Goal: Entertainment & Leisure: Consume media (video, audio)

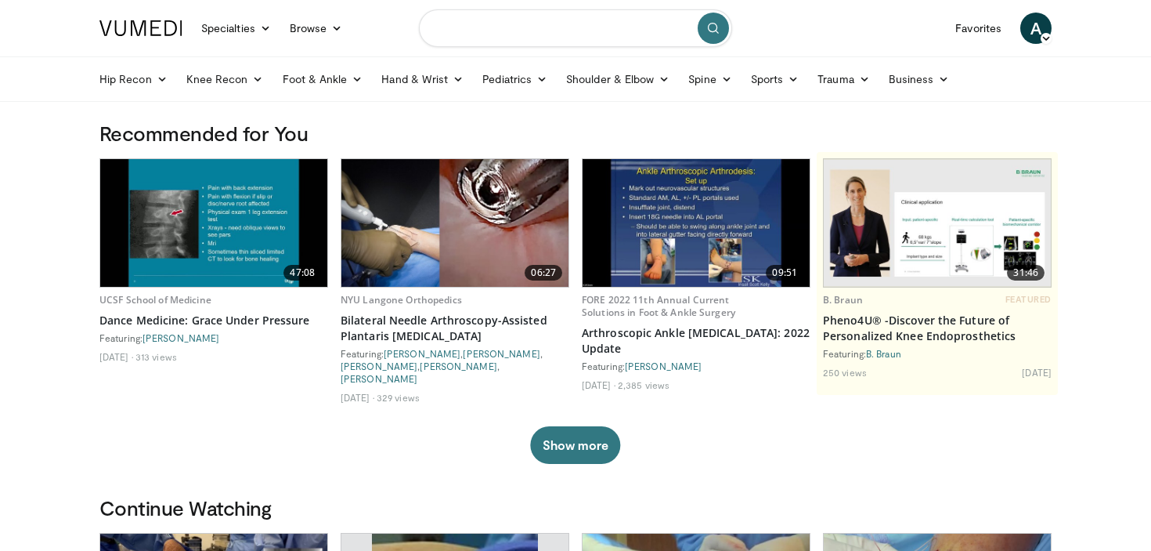
click at [543, 28] on input "Search topics, interventions" at bounding box center [575, 28] width 313 height 38
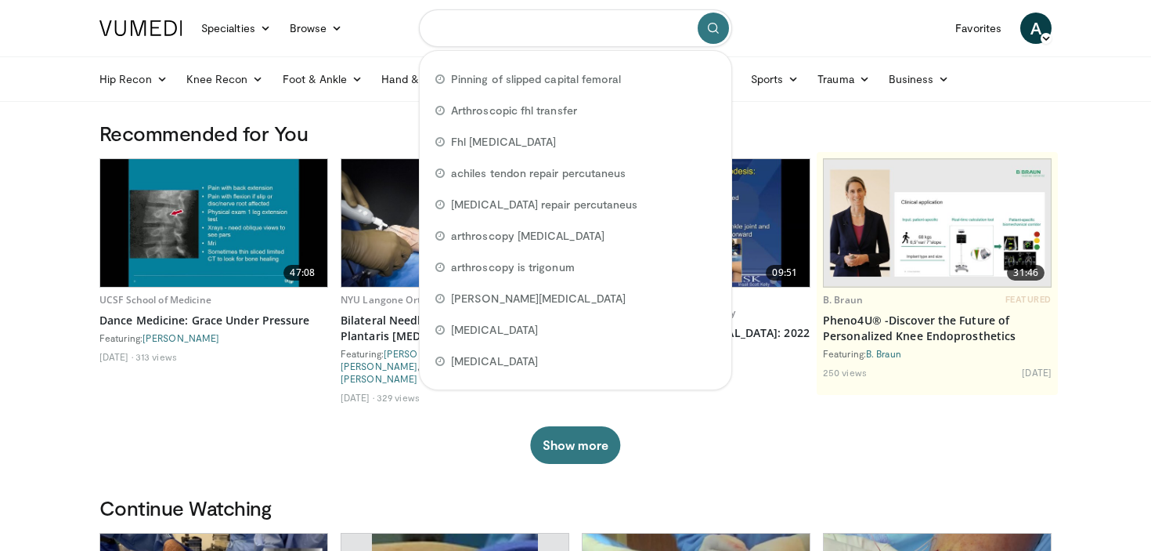
click at [559, 27] on input "Search topics, interventions" at bounding box center [575, 28] width 313 height 38
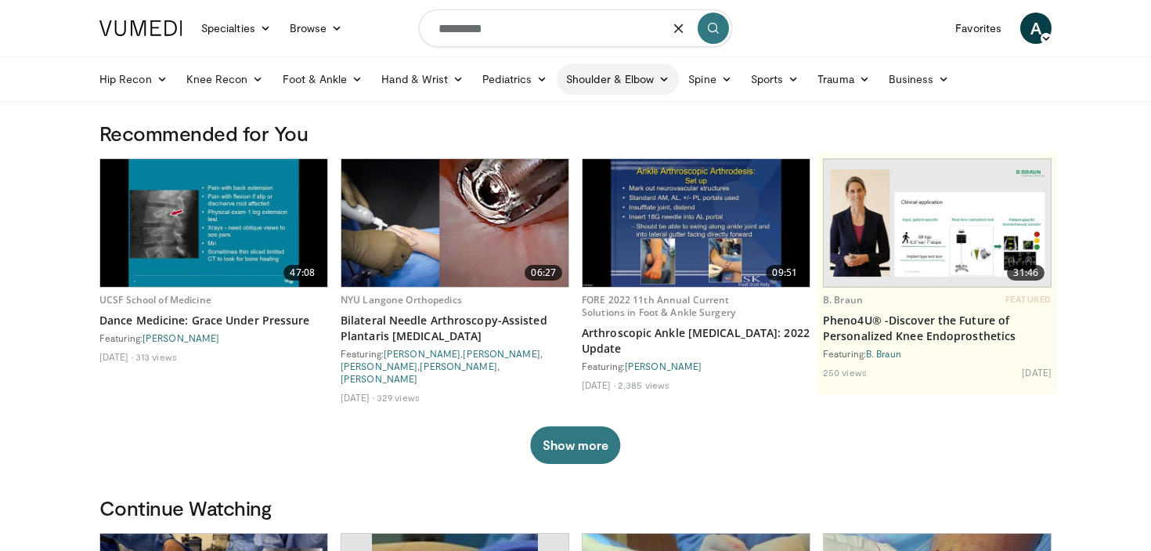
type input "********"
click at [605, 85] on link "Shoulder & Elbow" at bounding box center [618, 78] width 122 height 31
click at [537, 132] on link "Shoulder" at bounding box center [586, 140] width 186 height 25
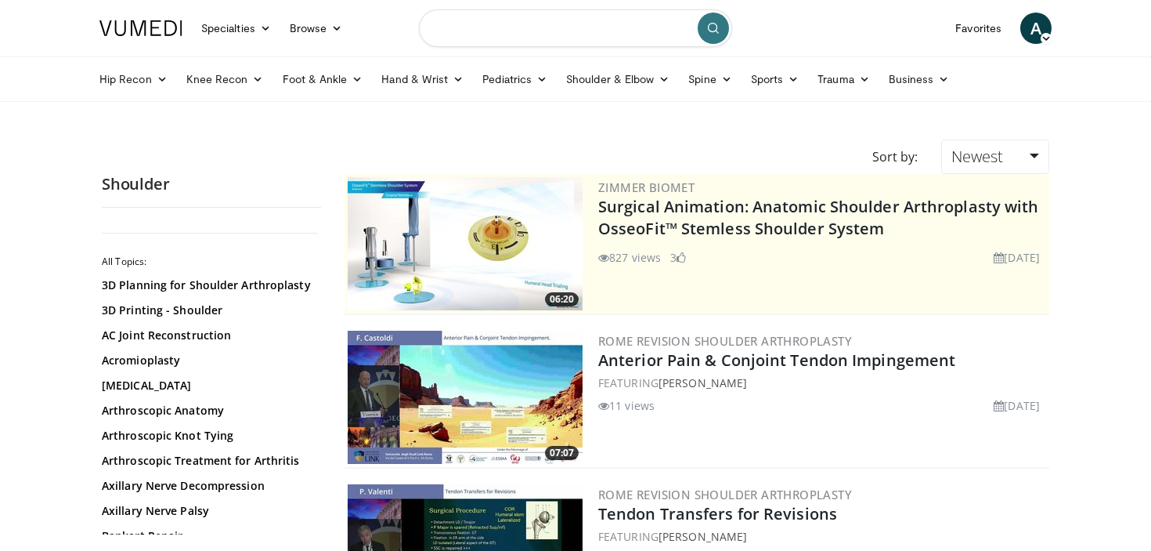
click at [557, 38] on input "Search topics, interventions" at bounding box center [575, 28] width 313 height 38
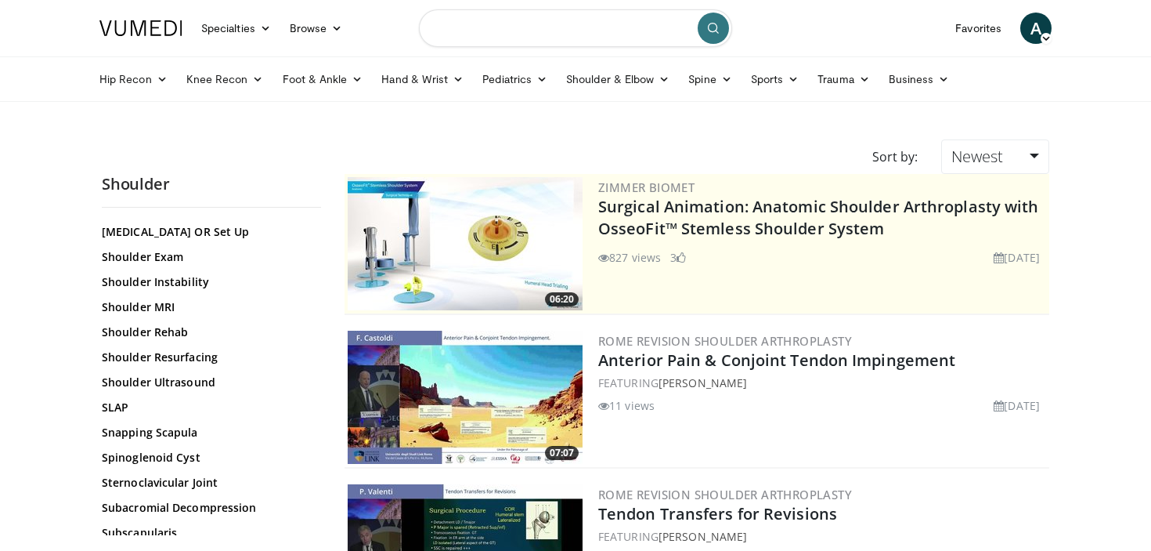
click at [551, 34] on input "Search topics, interventions" at bounding box center [575, 28] width 313 height 38
type input "**********"
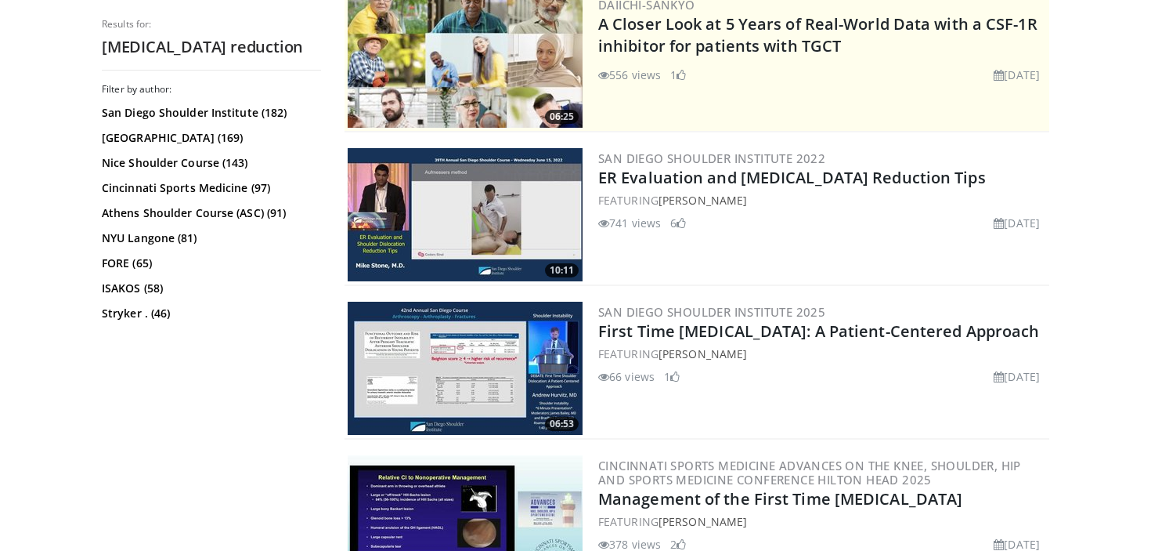
scroll to position [338, 0]
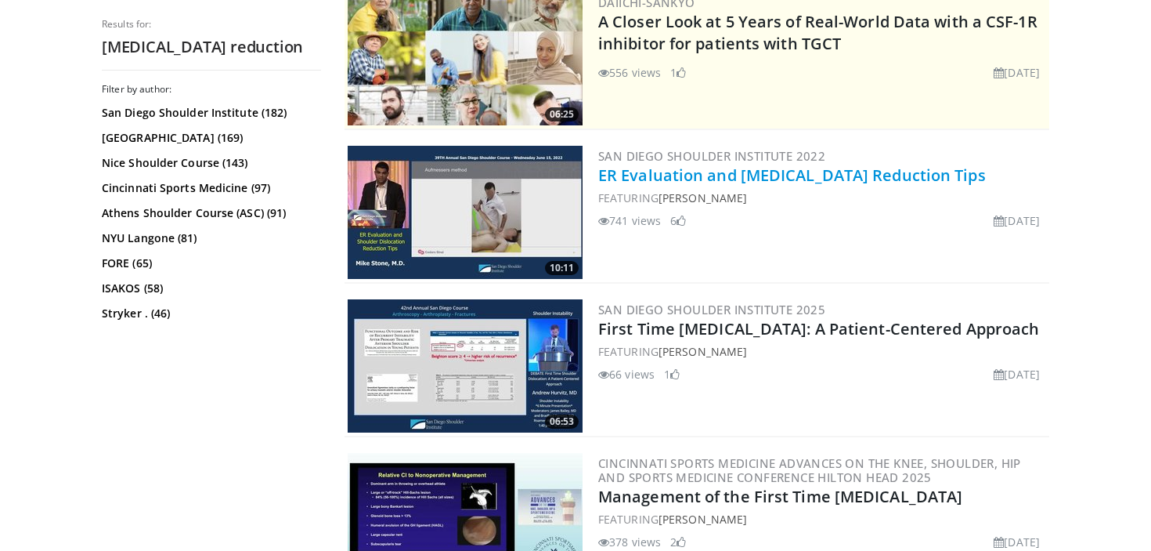
click at [683, 172] on link "ER Evaluation and [MEDICAL_DATA] Reduction Tips" at bounding box center [792, 174] width 388 height 21
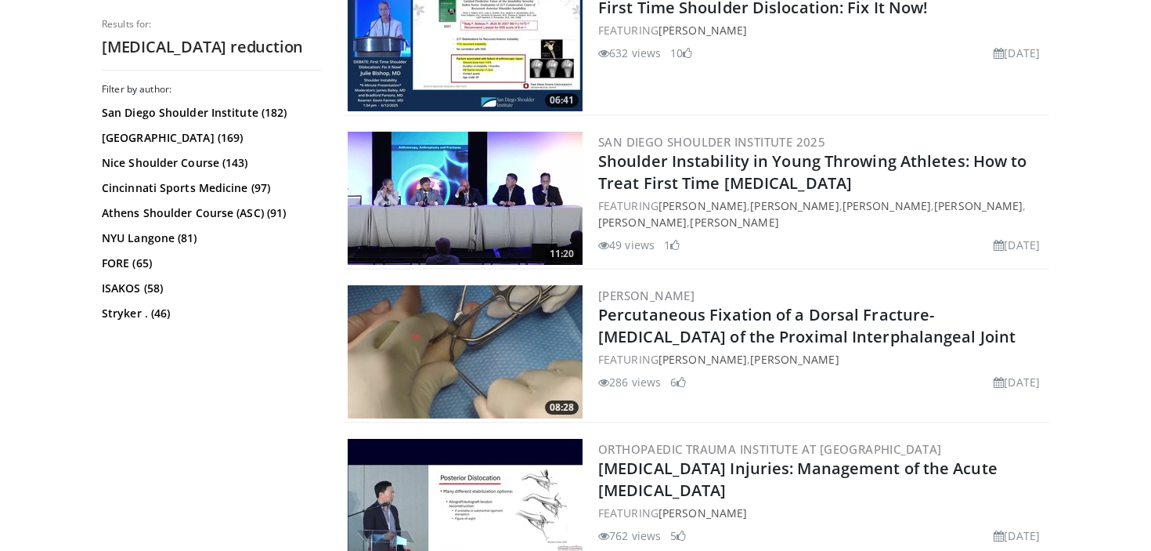
scroll to position [1123, 0]
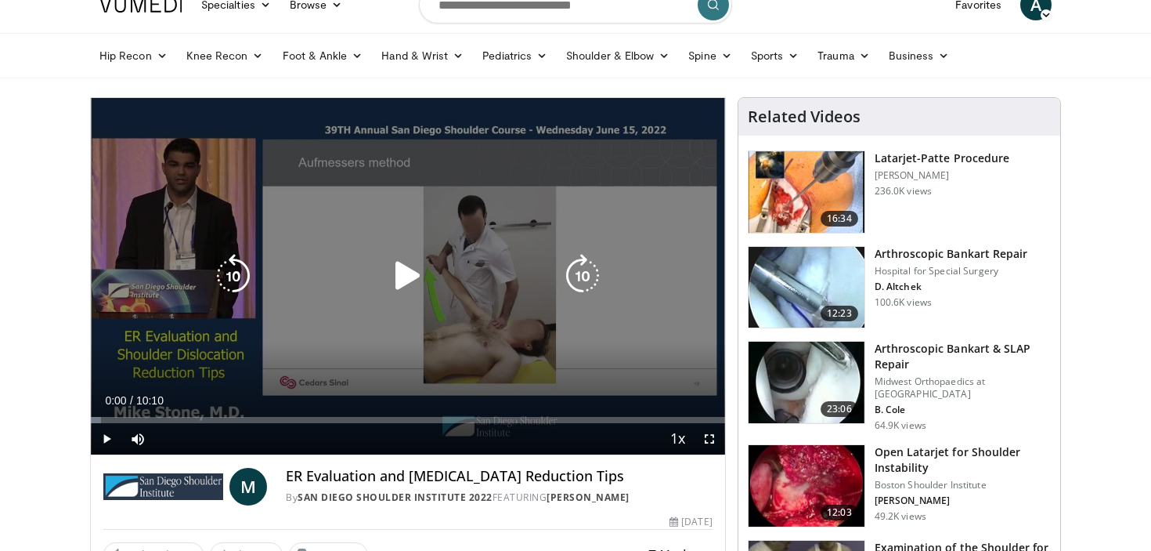
scroll to position [23, 0]
click at [390, 276] on icon "Video Player" at bounding box center [408, 276] width 44 height 44
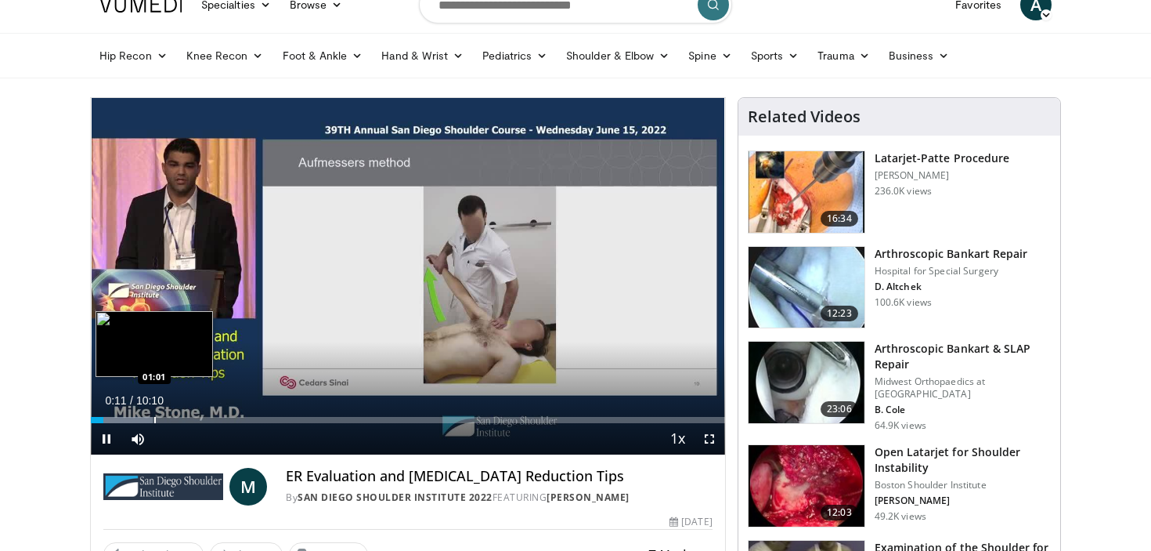
click at [154, 417] on div "Progress Bar" at bounding box center [155, 420] width 2 height 6
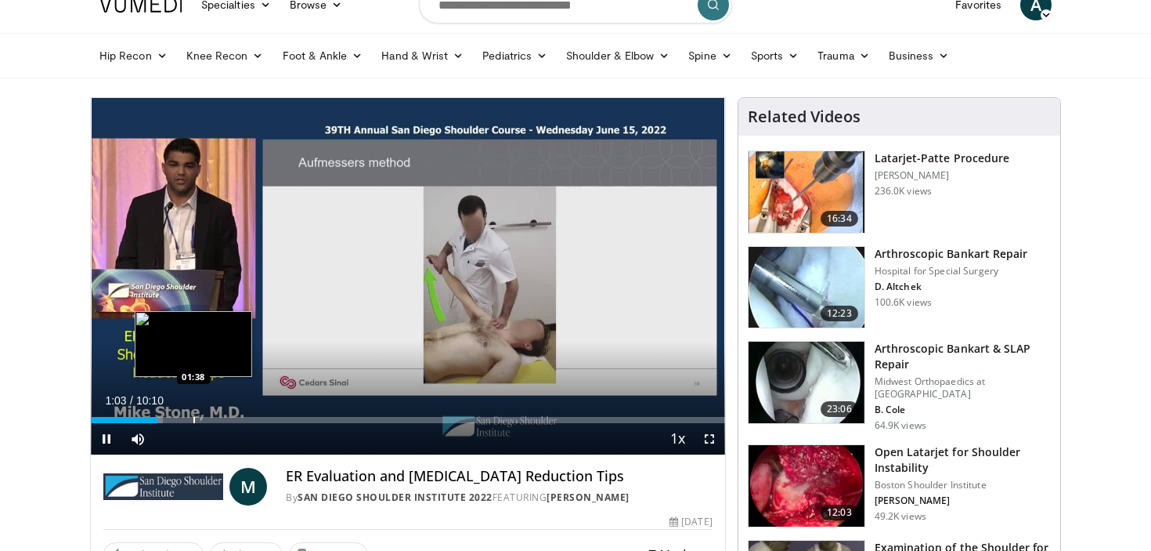
click at [193, 418] on div "Progress Bar" at bounding box center [194, 420] width 2 height 6
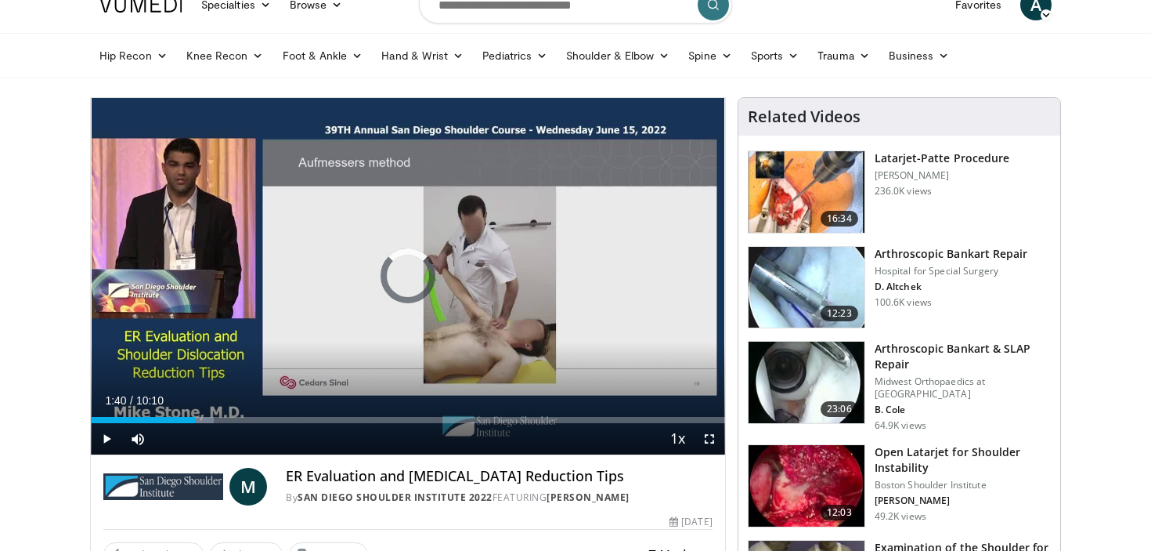
click at [228, 419] on div "Progress Bar" at bounding box center [229, 420] width 2 height 6
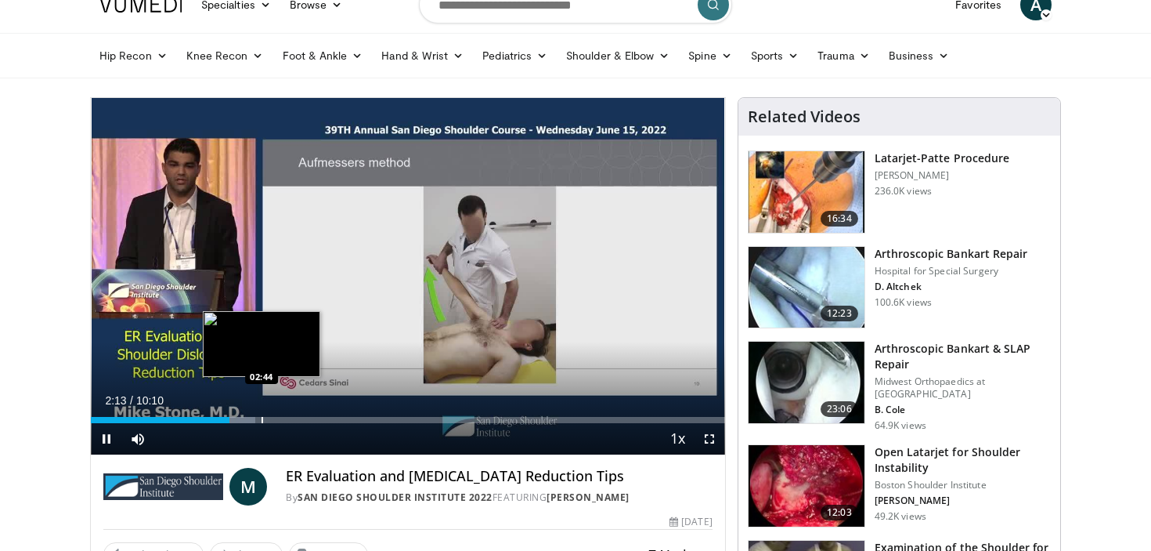
click at [262, 417] on div "Progress Bar" at bounding box center [263, 420] width 2 height 6
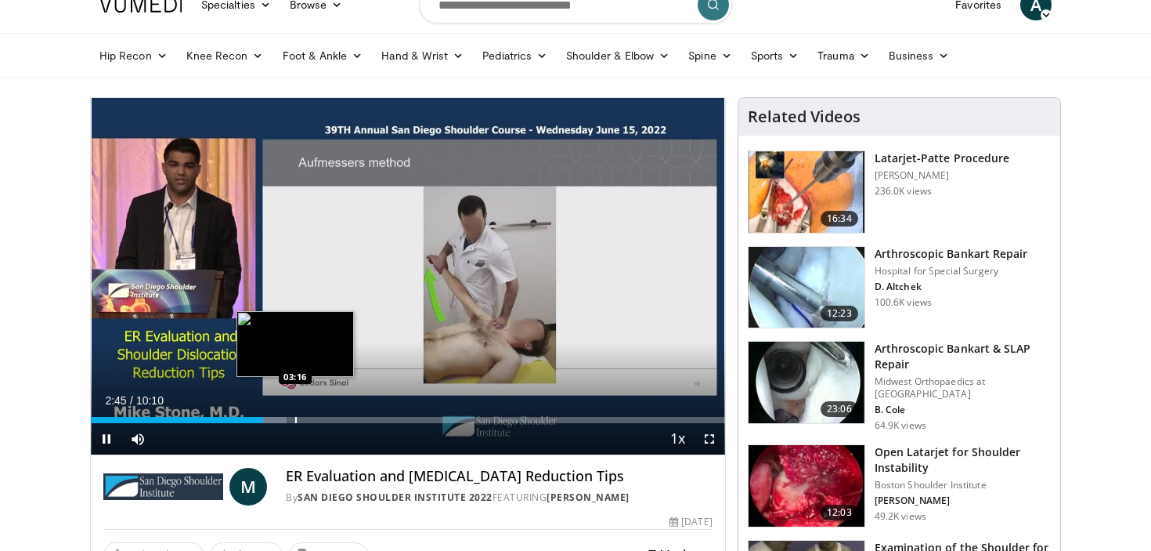
click at [296, 417] on div "Progress Bar" at bounding box center [296, 420] width 2 height 6
click at [320, 415] on div "Loaded : 40.91% 03:20 03:40" at bounding box center [408, 415] width 634 height 15
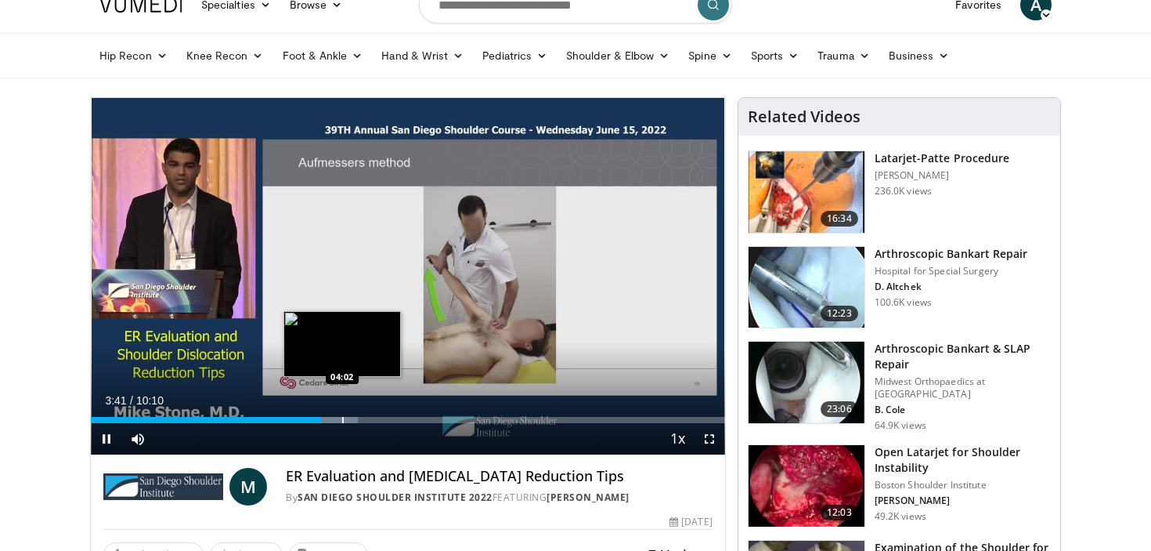
click at [342, 419] on div "Progress Bar" at bounding box center [343, 420] width 2 height 6
click at [367, 417] on div "Progress Bar" at bounding box center [368, 420] width 2 height 6
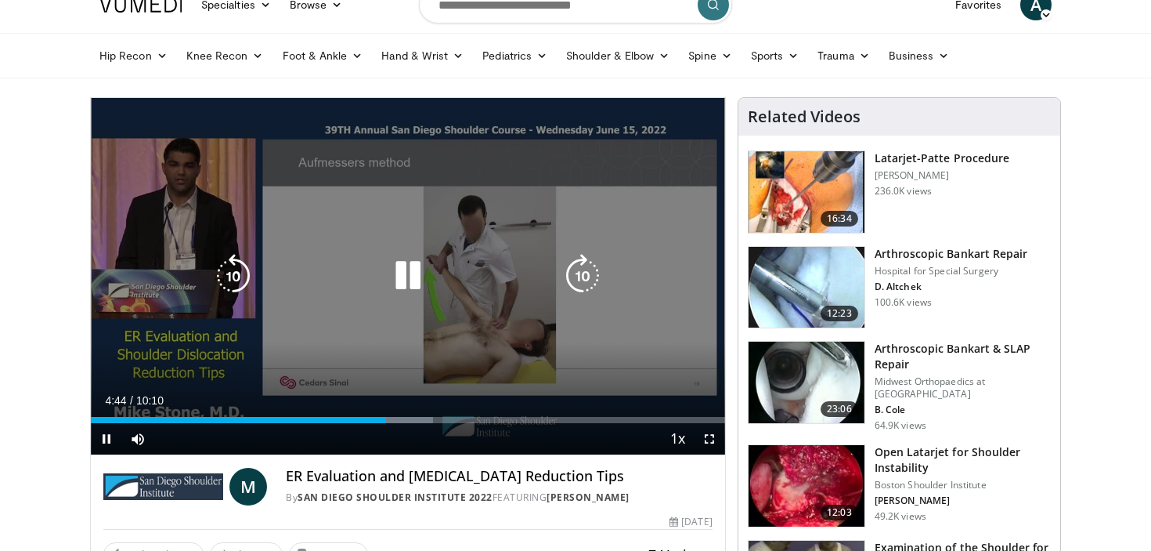
click at [580, 266] on icon "Video Player" at bounding box center [583, 276] width 44 height 44
click at [232, 273] on icon "Video Player" at bounding box center [233, 276] width 44 height 44
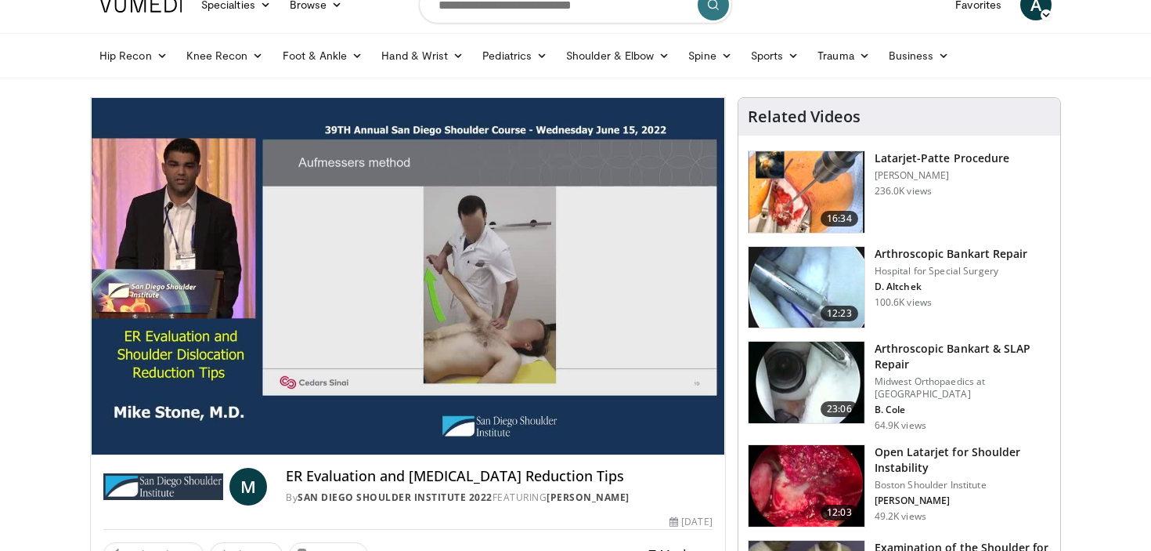
click at [572, 416] on div "10 seconds Tap to unmute" at bounding box center [408, 276] width 634 height 356
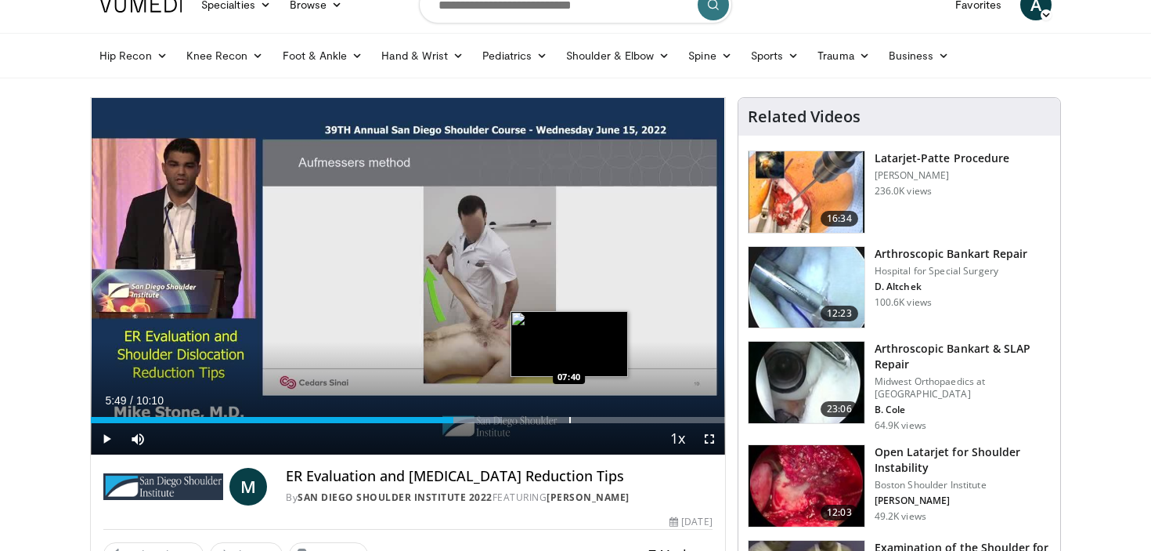
click at [569, 417] on div "Progress Bar" at bounding box center [570, 420] width 2 height 6
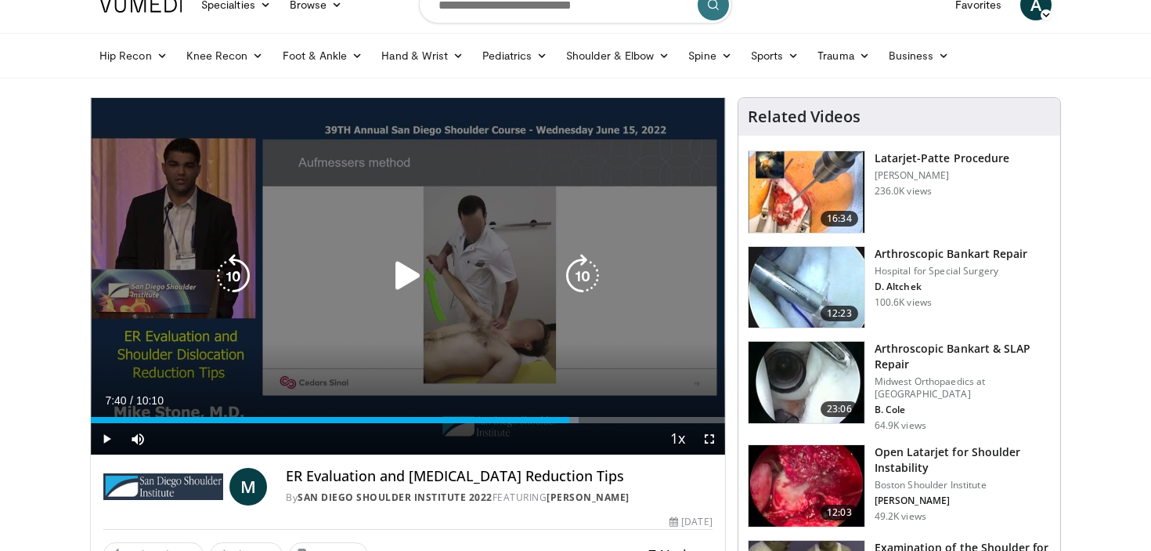
click at [542, 352] on div "10 seconds Tap to unmute" at bounding box center [408, 276] width 634 height 356
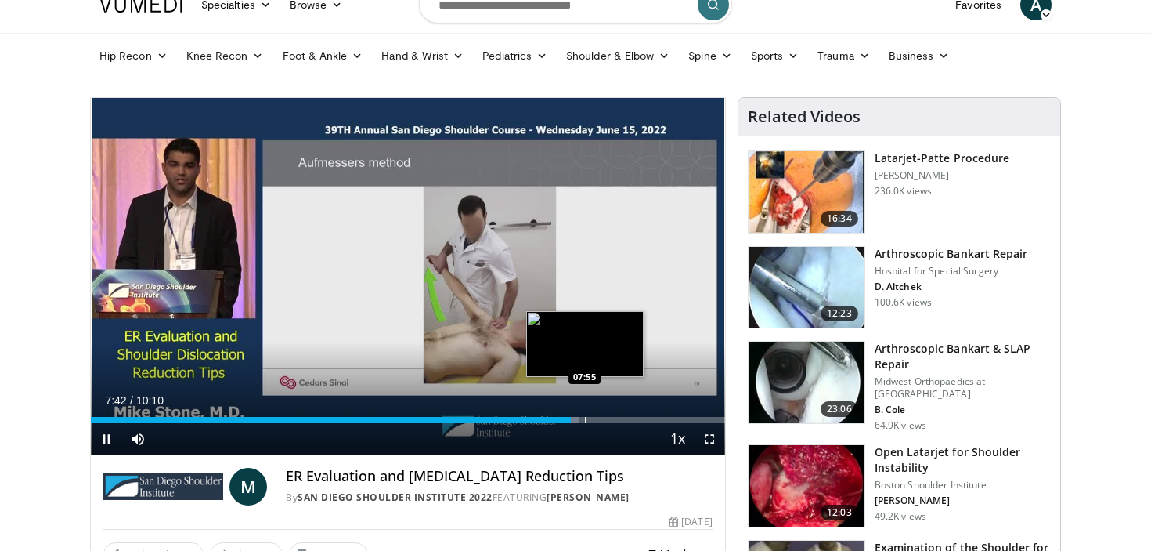
click at [586, 415] on div "Loaded : 76.93% 07:42 07:55" at bounding box center [408, 415] width 634 height 15
click at [600, 415] on div "Loaded : 84.40% 07:57 08:09" at bounding box center [408, 415] width 634 height 15
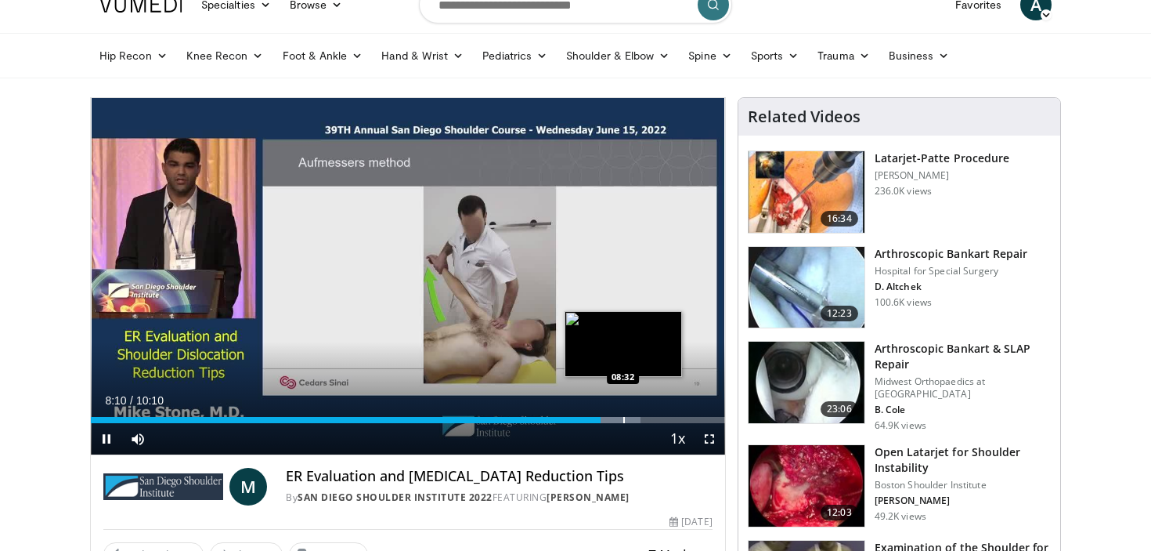
click at [625, 414] on div "Loaded : 86.75% 08:10 08:32" at bounding box center [408, 415] width 634 height 15
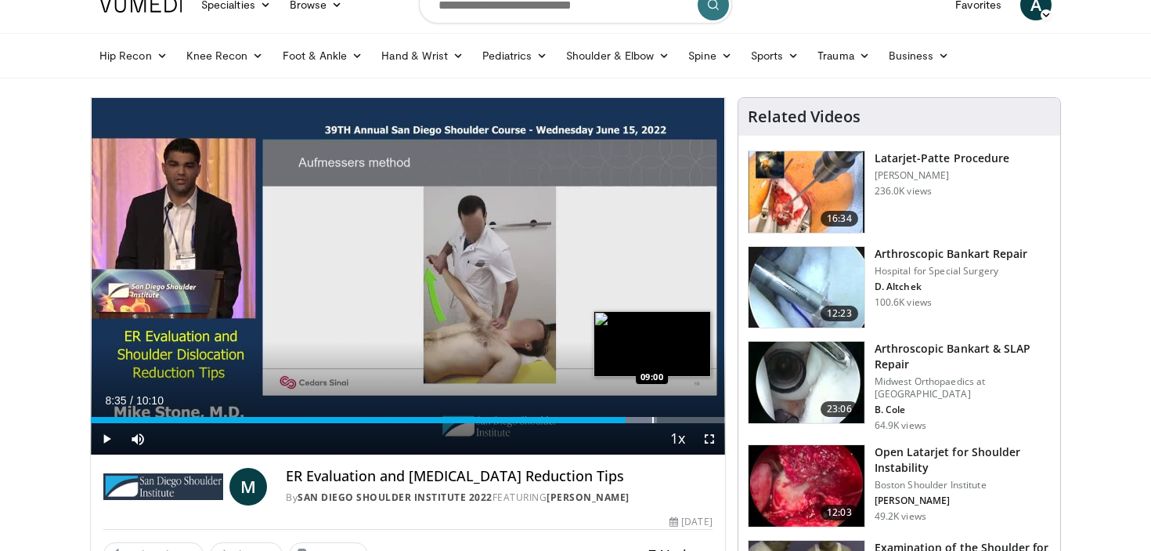
click at [652, 415] on div "Loaded : 89.25% 08:35 09:00" at bounding box center [408, 415] width 634 height 15
click at [677, 417] on div "Progress Bar" at bounding box center [678, 420] width 2 height 6
click at [685, 418] on div "Progress Bar" at bounding box center [685, 420] width 2 height 6
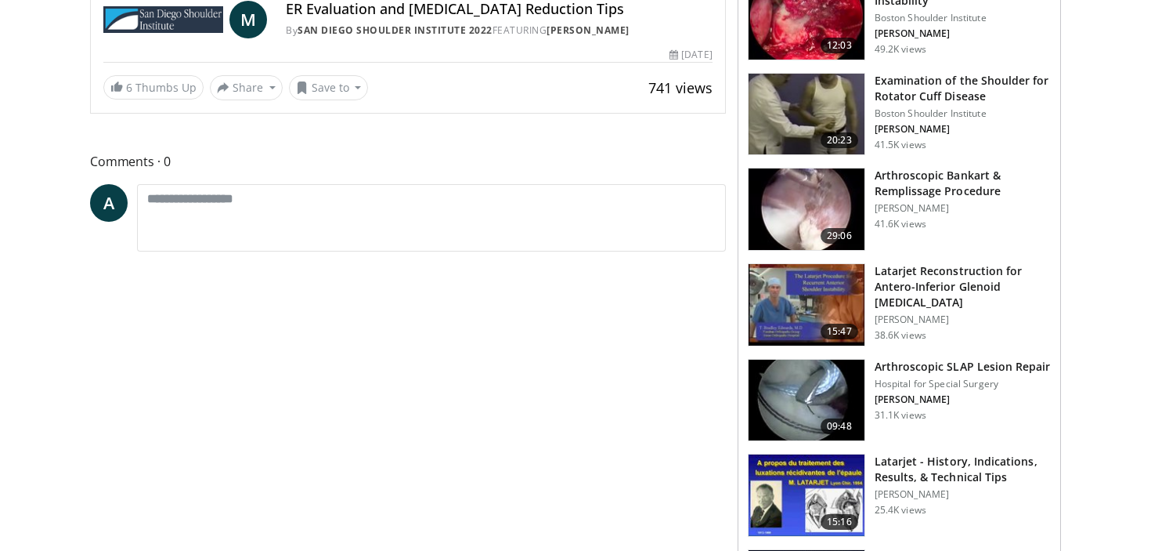
scroll to position [507, 0]
